Goal: Information Seeking & Learning: Learn about a topic

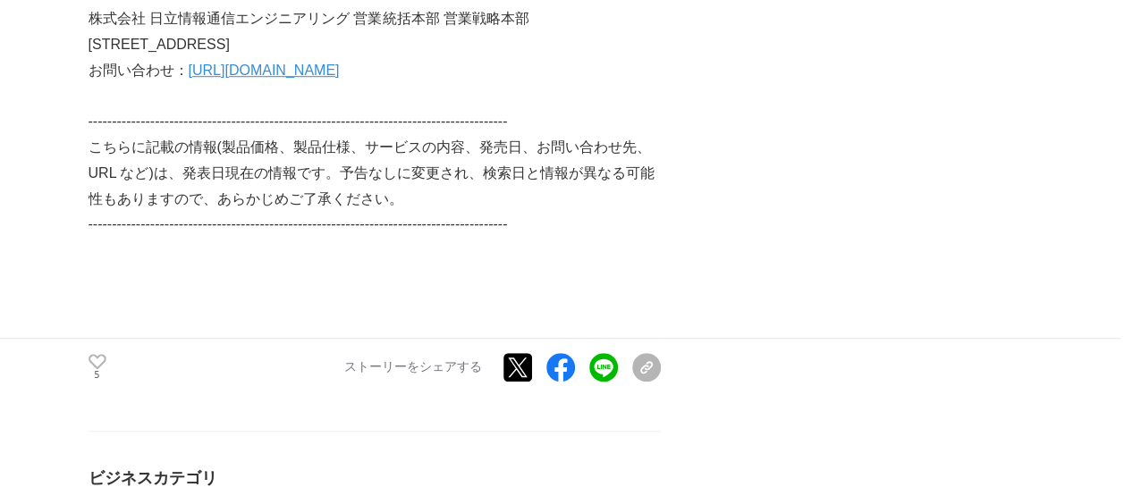
scroll to position [4023, 0]
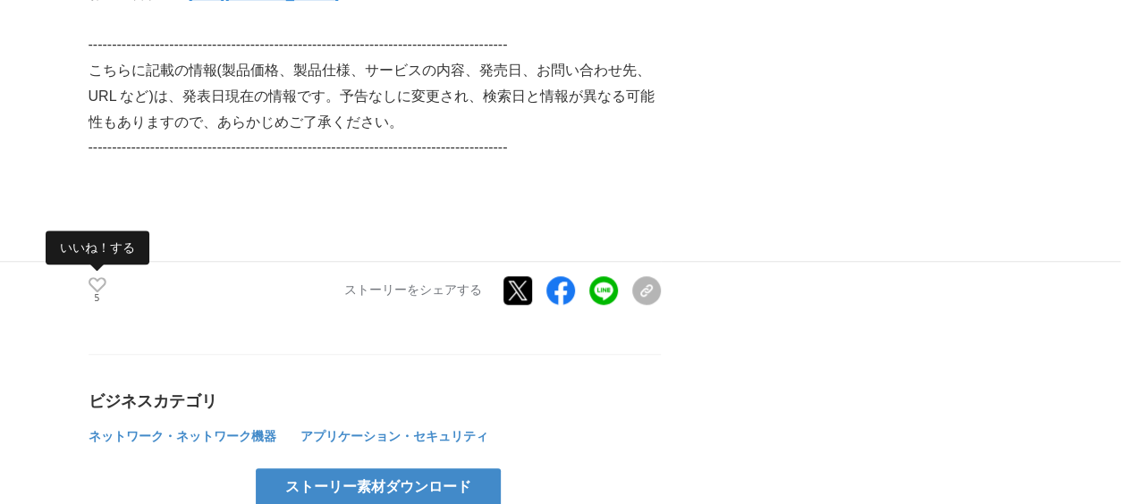
click at [97, 277] on icon at bounding box center [98, 284] width 18 height 15
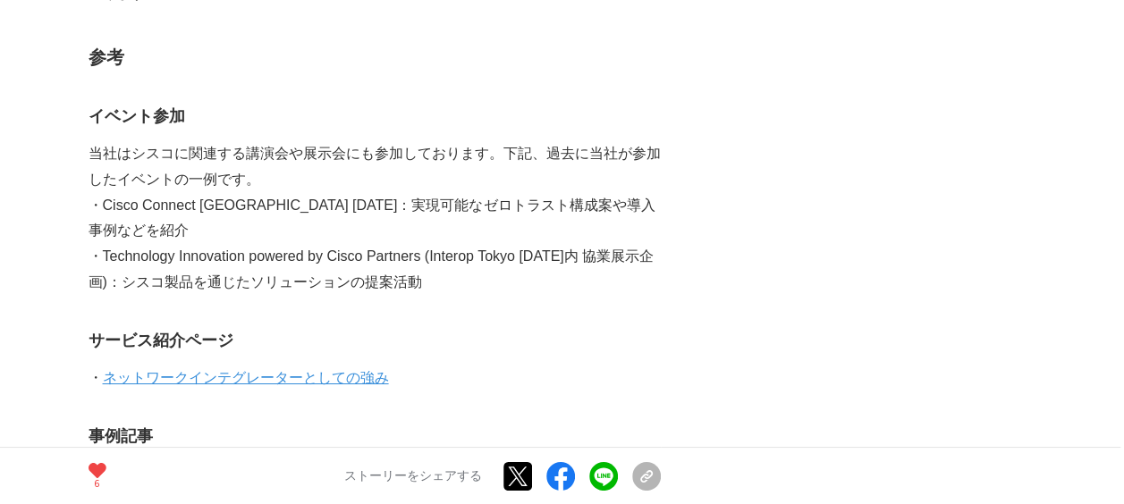
scroll to position [3040, 0]
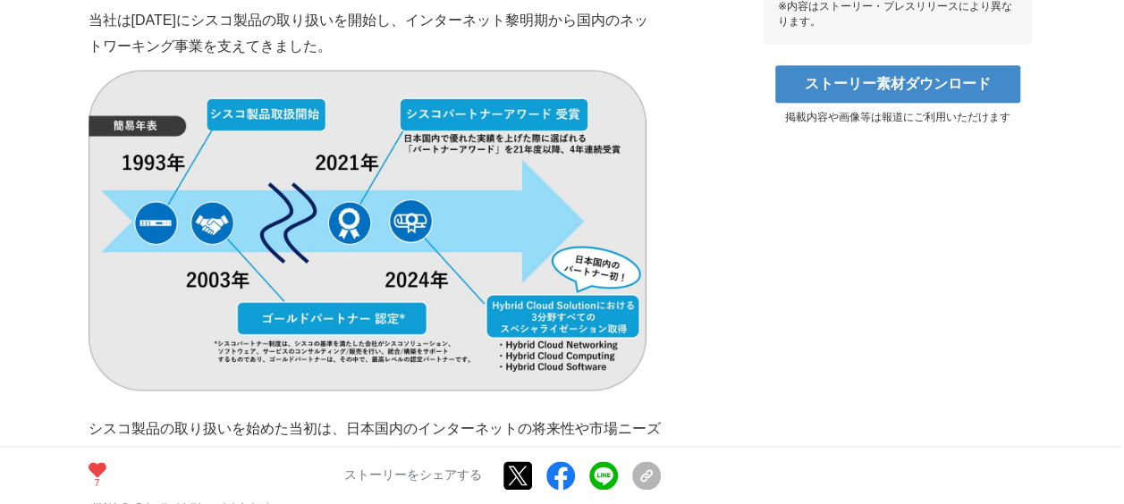
scroll to position [1162, 0]
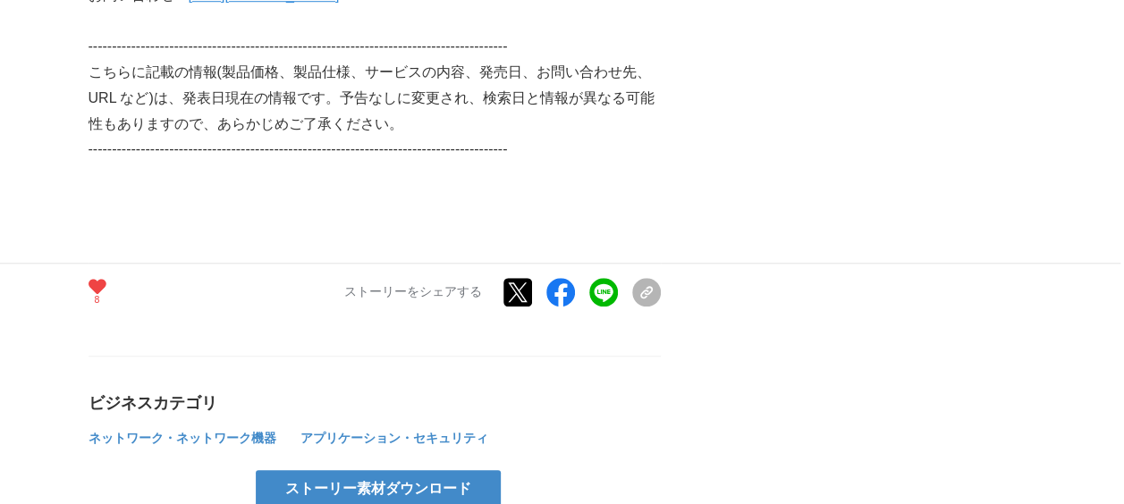
scroll to position [4023, 0]
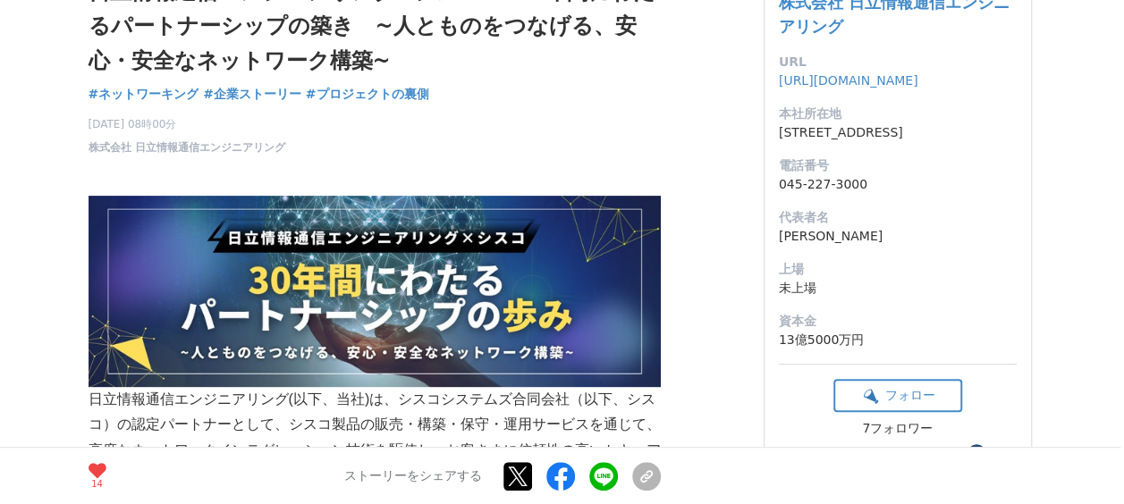
scroll to position [536, 0]
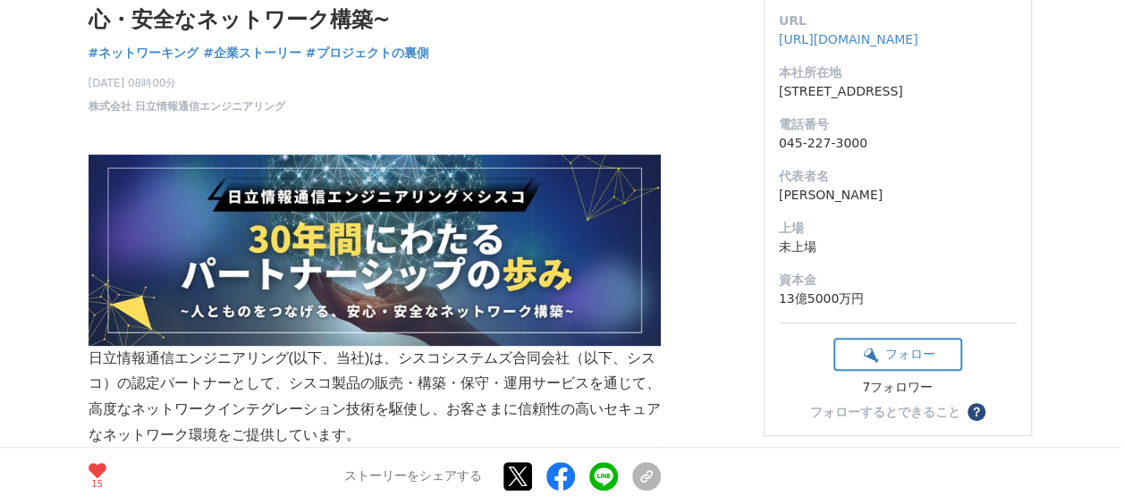
scroll to position [268, 0]
